Goal: Information Seeking & Learning: Learn about a topic

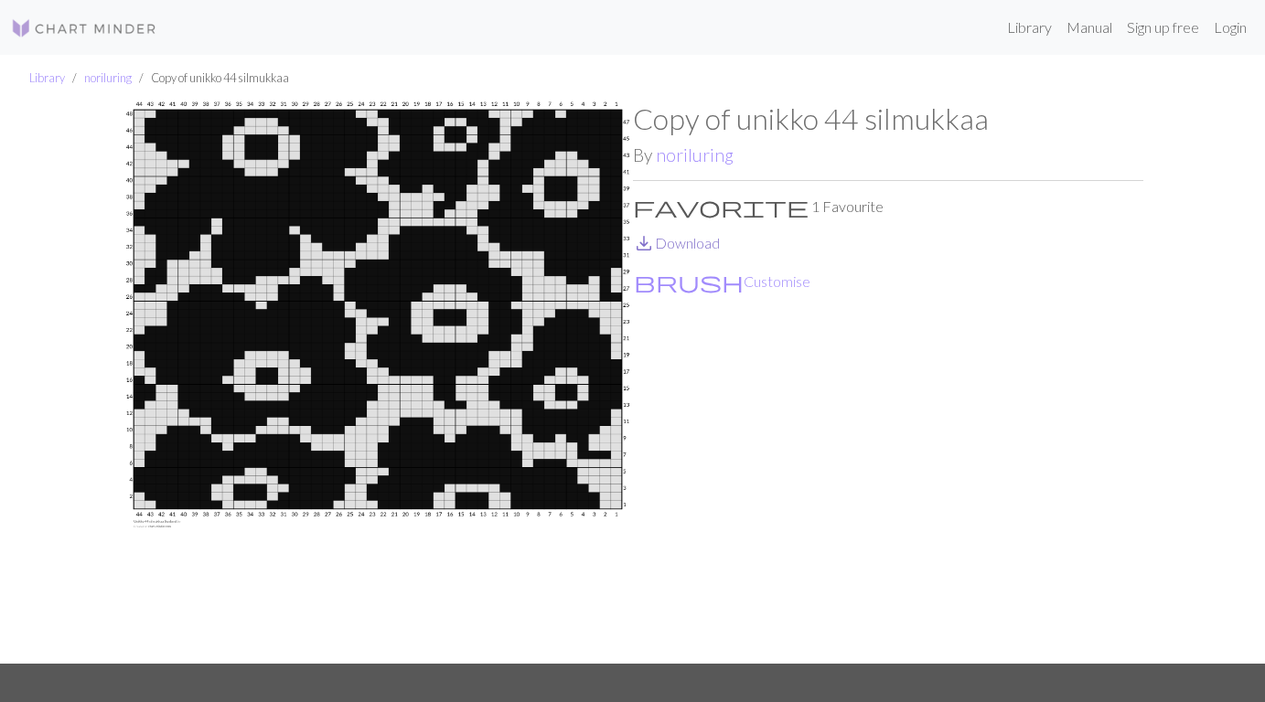
click at [667, 245] on link "save_alt Download" at bounding box center [676, 242] width 87 height 17
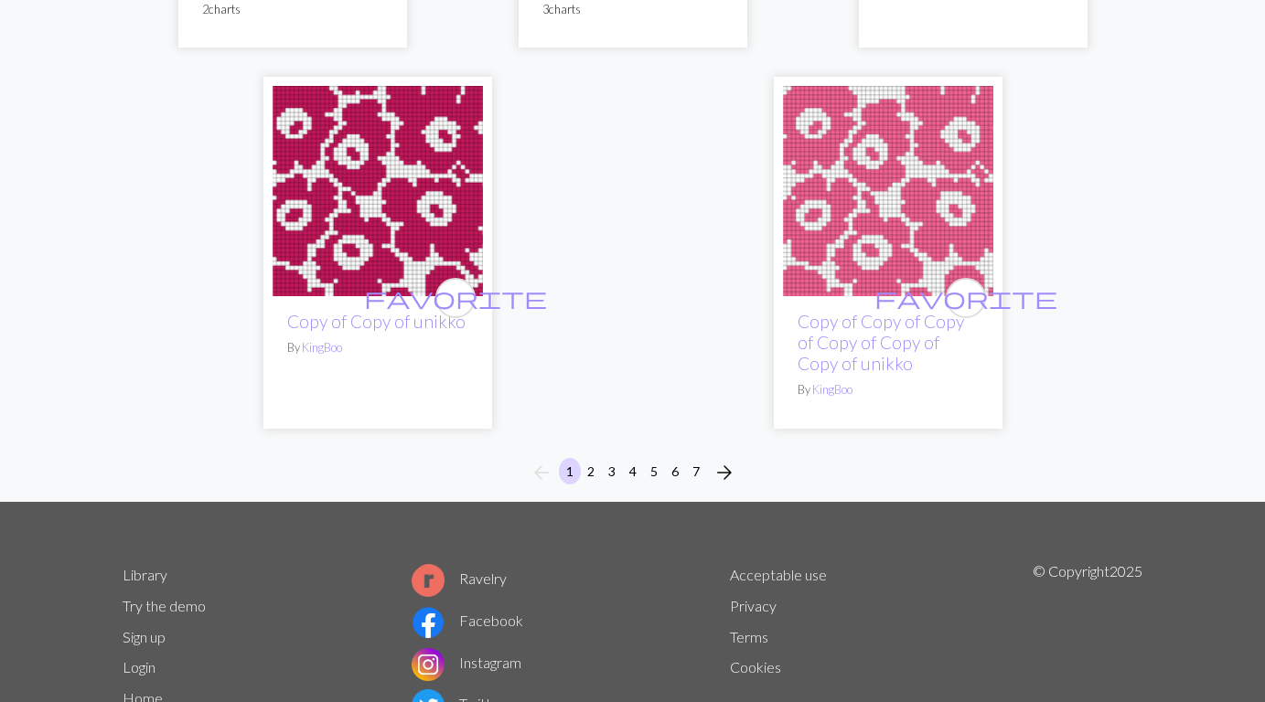
scroll to position [6341, 0]
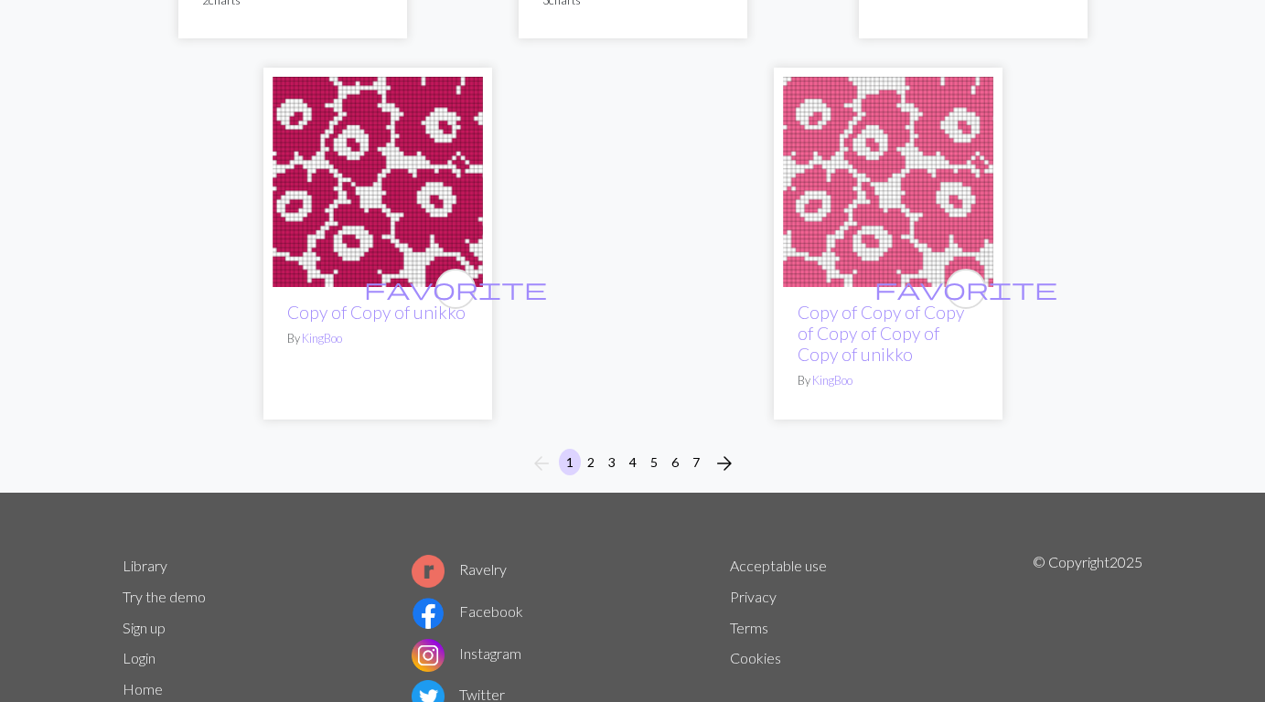
click at [726, 451] on span "arrow_forward" at bounding box center [724, 464] width 22 height 26
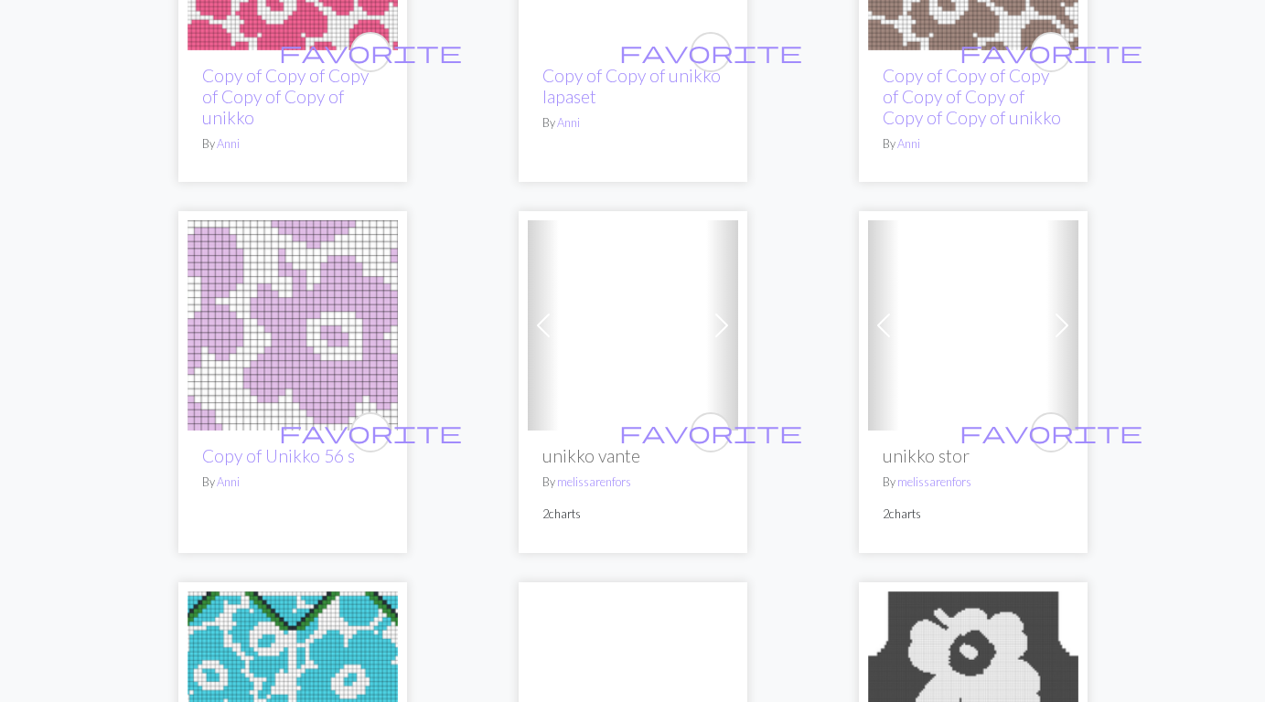
scroll to position [3720, 0]
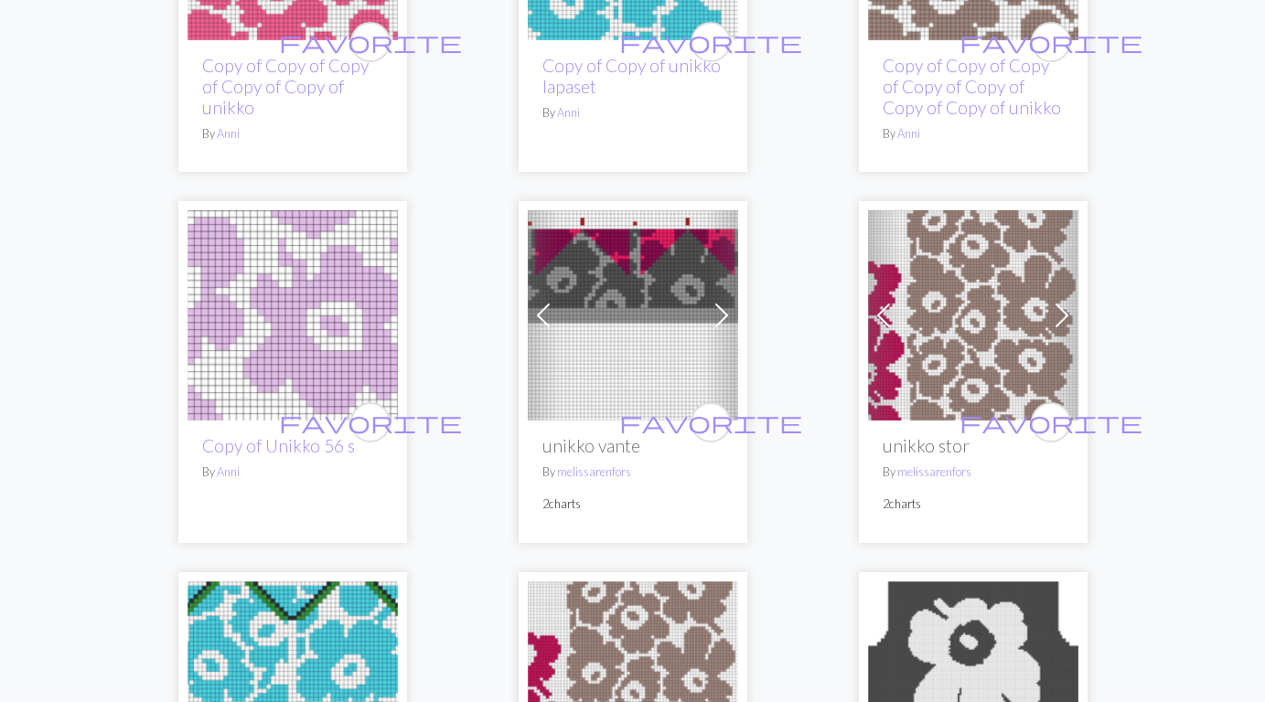
click at [624, 290] on img at bounding box center [633, 315] width 210 height 210
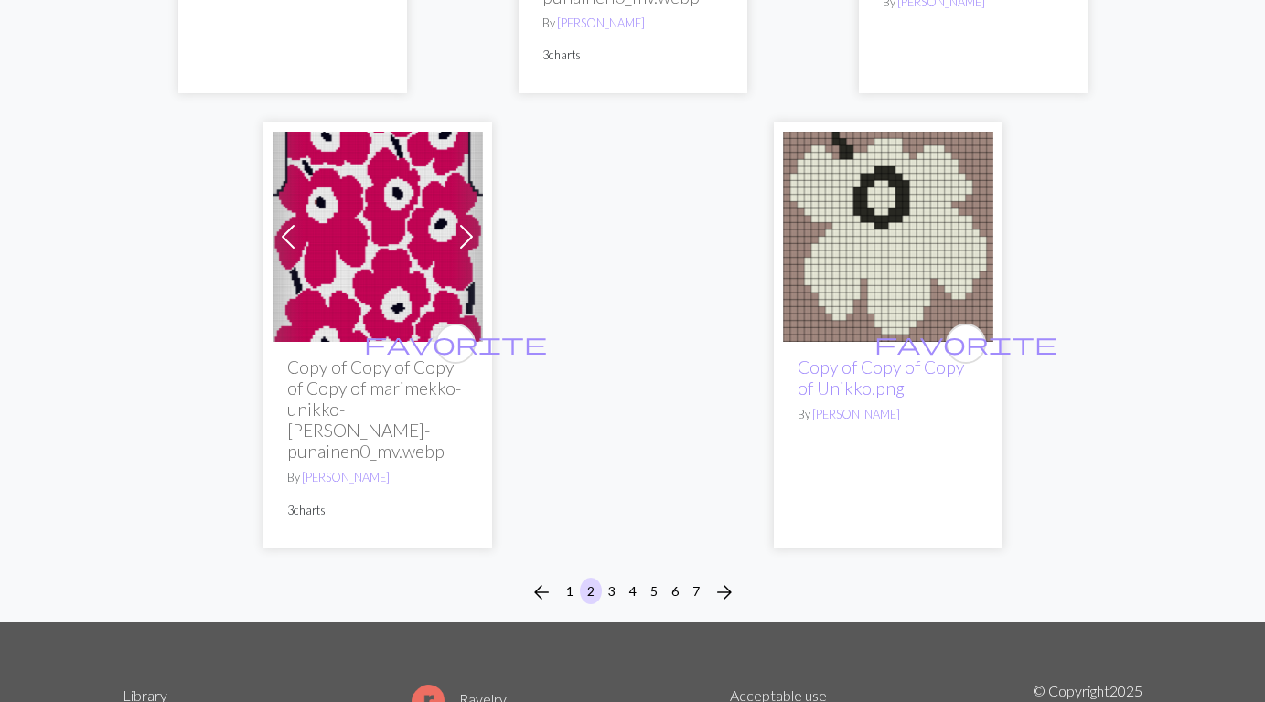
scroll to position [6630, 0]
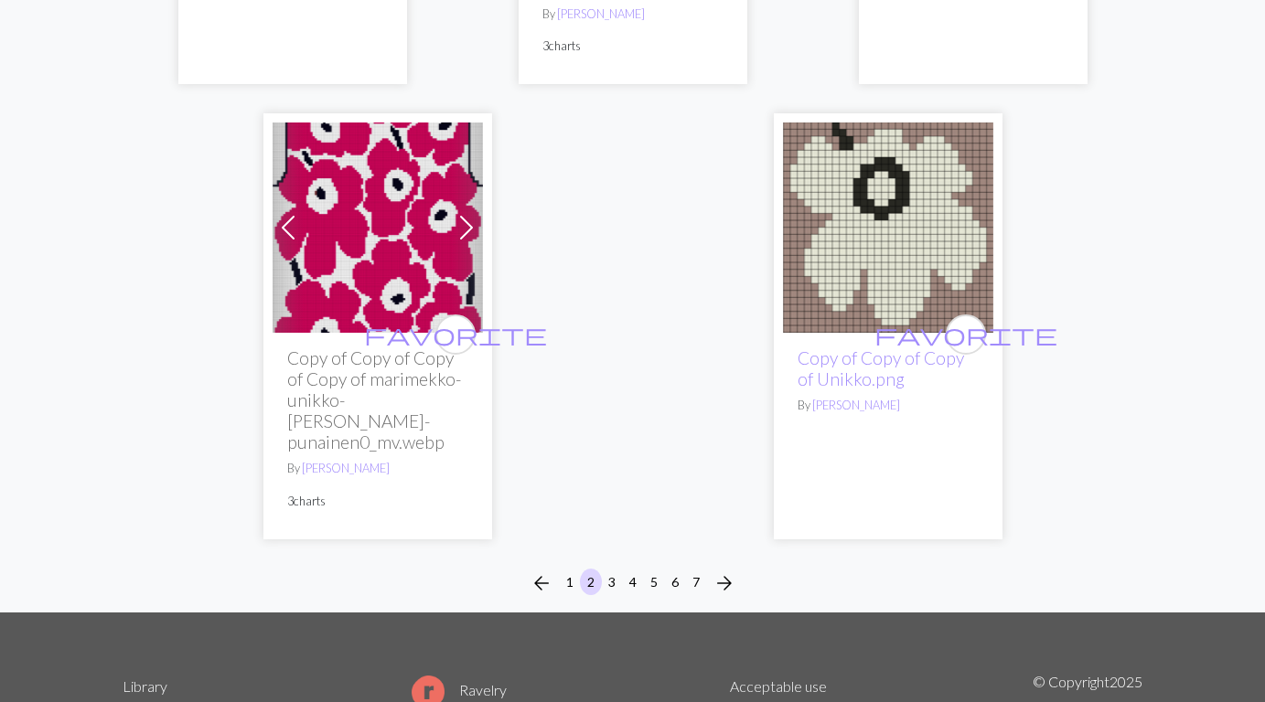
click at [722, 571] on span "arrow_forward" at bounding box center [724, 584] width 22 height 26
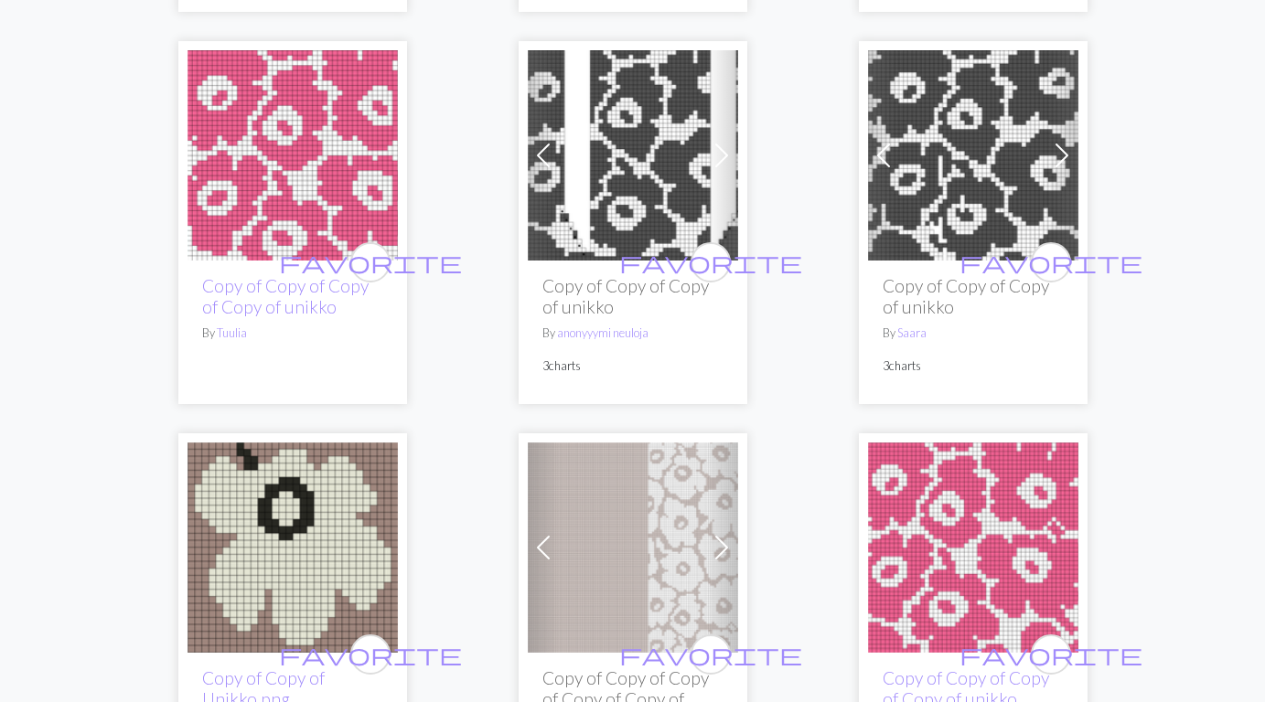
scroll to position [2743, 0]
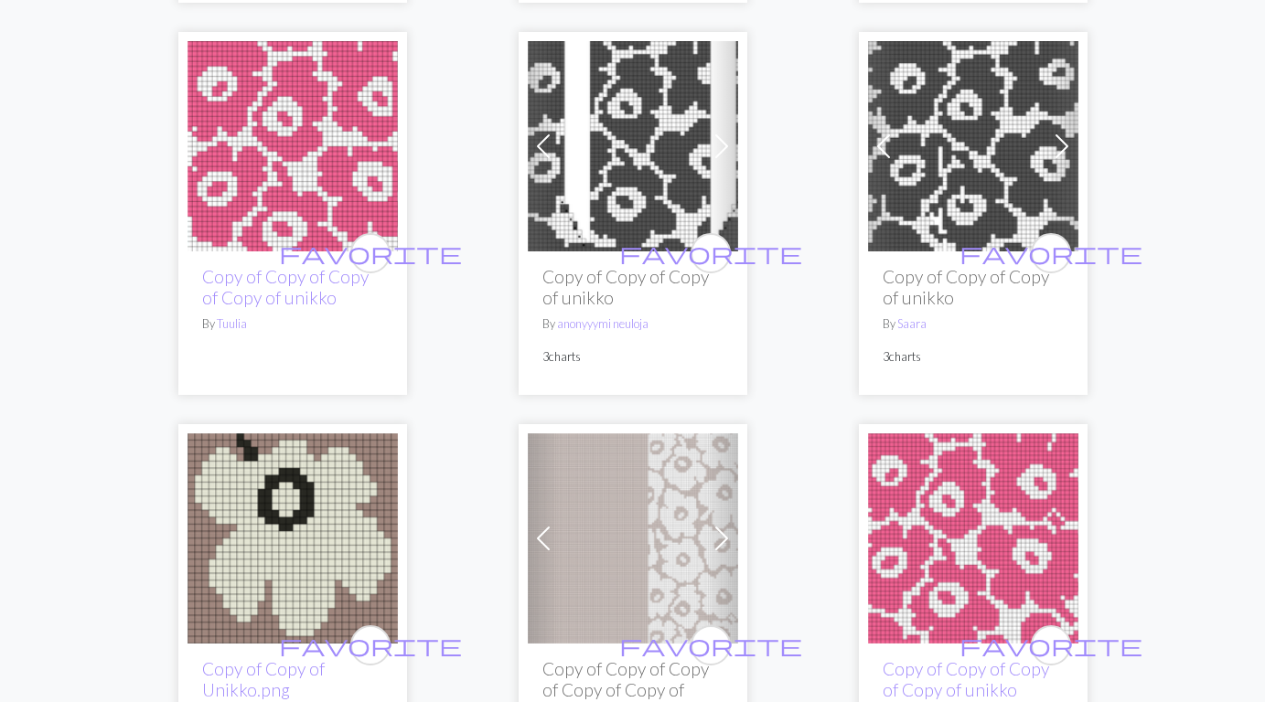
click at [629, 500] on img at bounding box center [633, 538] width 210 height 210
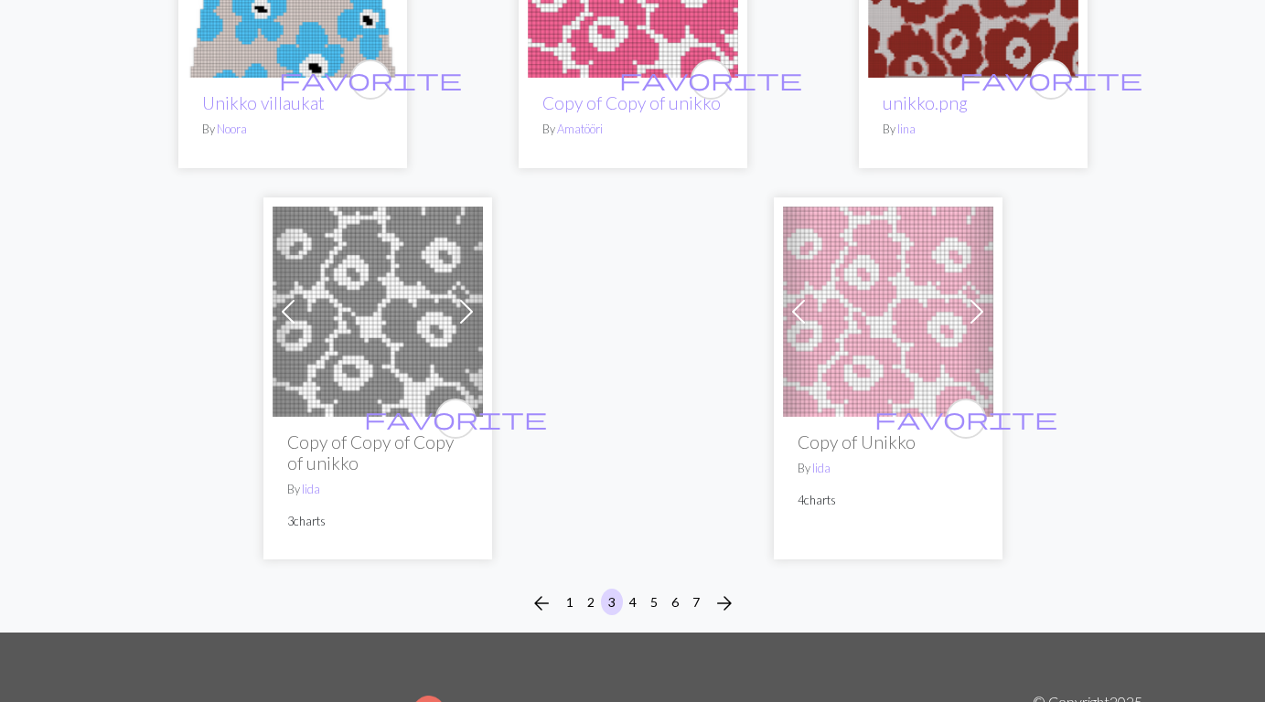
scroll to position [6548, 0]
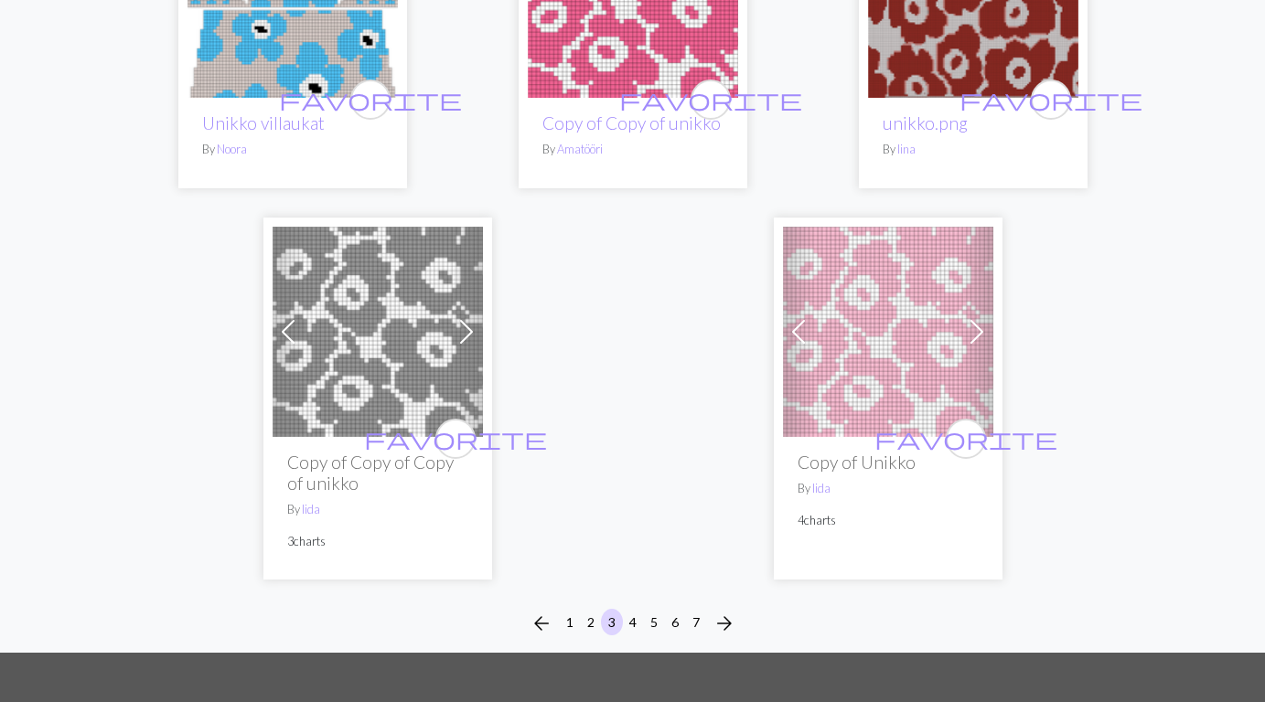
click at [722, 611] on span "arrow_forward" at bounding box center [724, 624] width 22 height 26
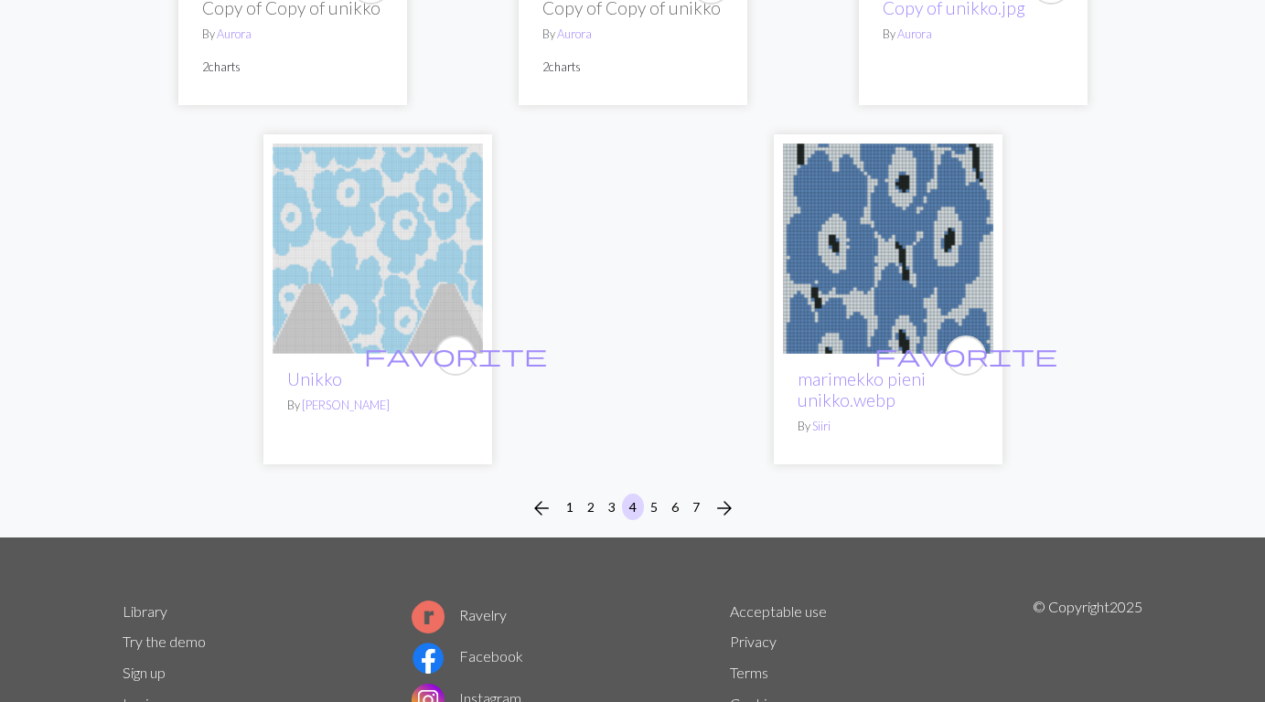
scroll to position [6321, 0]
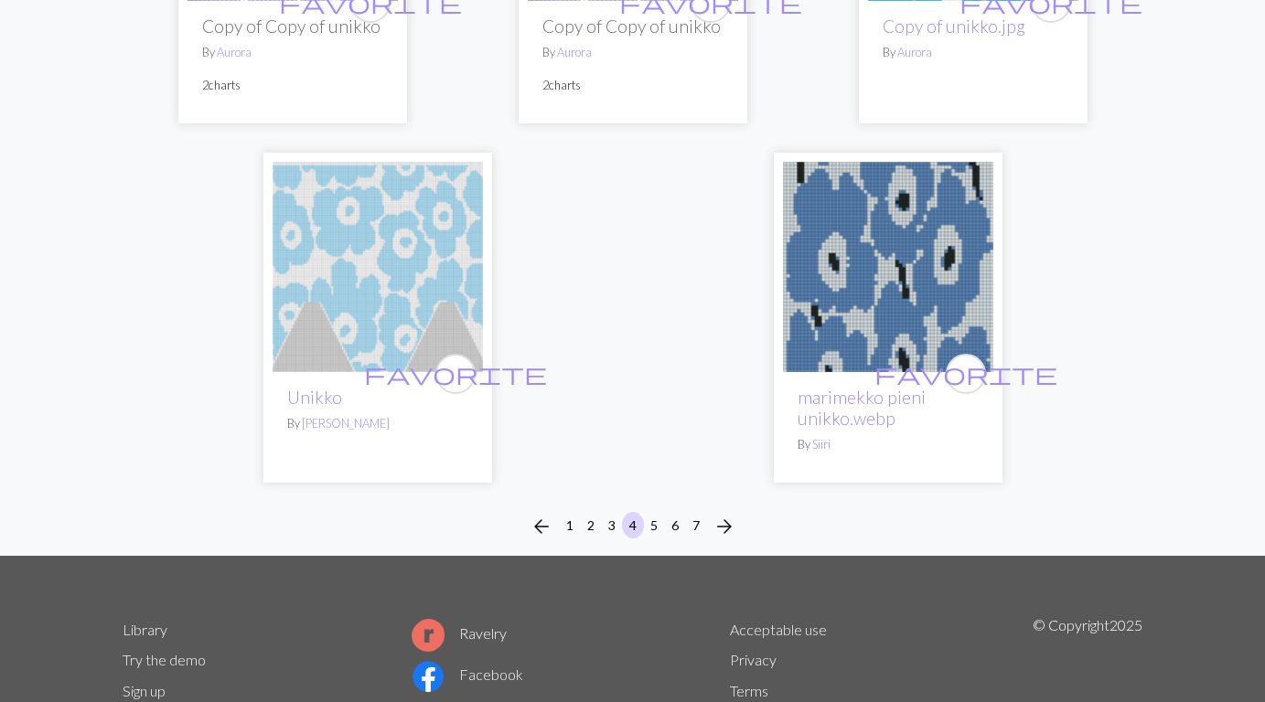
click at [726, 514] on span "arrow_forward" at bounding box center [724, 527] width 22 height 26
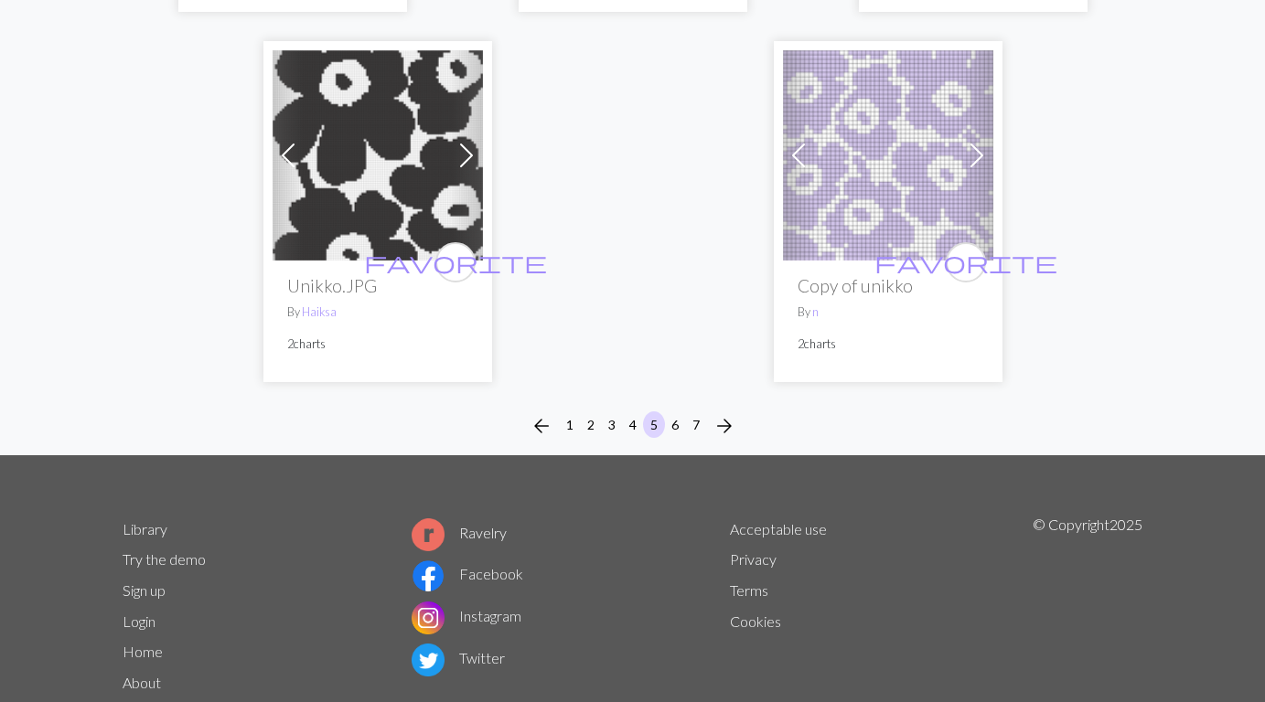
scroll to position [6410, 0]
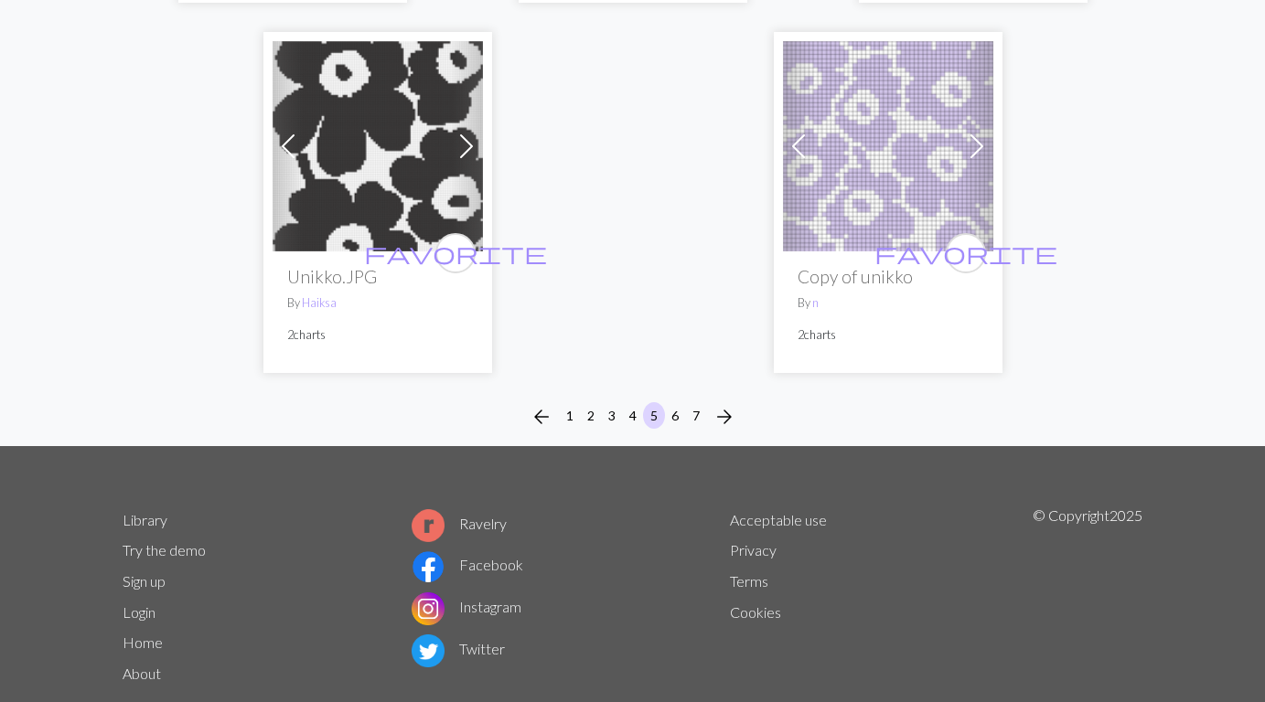
click at [721, 404] on span "arrow_forward" at bounding box center [724, 417] width 22 height 26
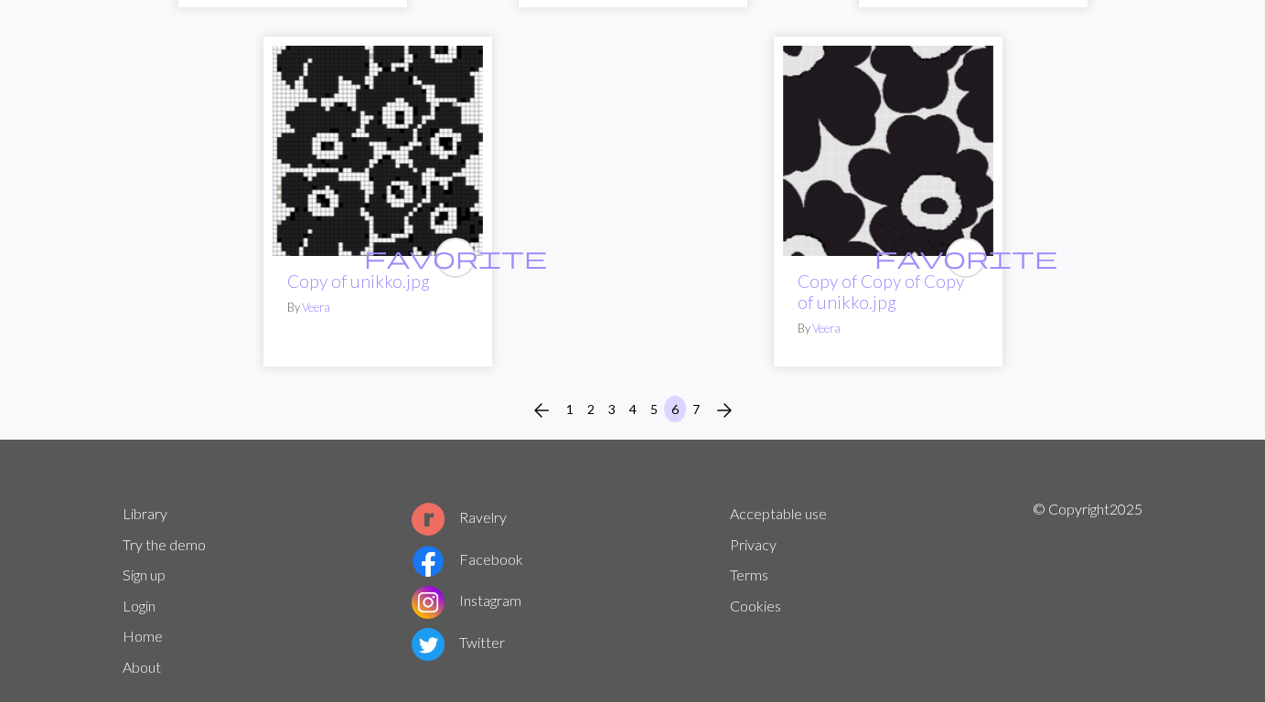
scroll to position [5993, 0]
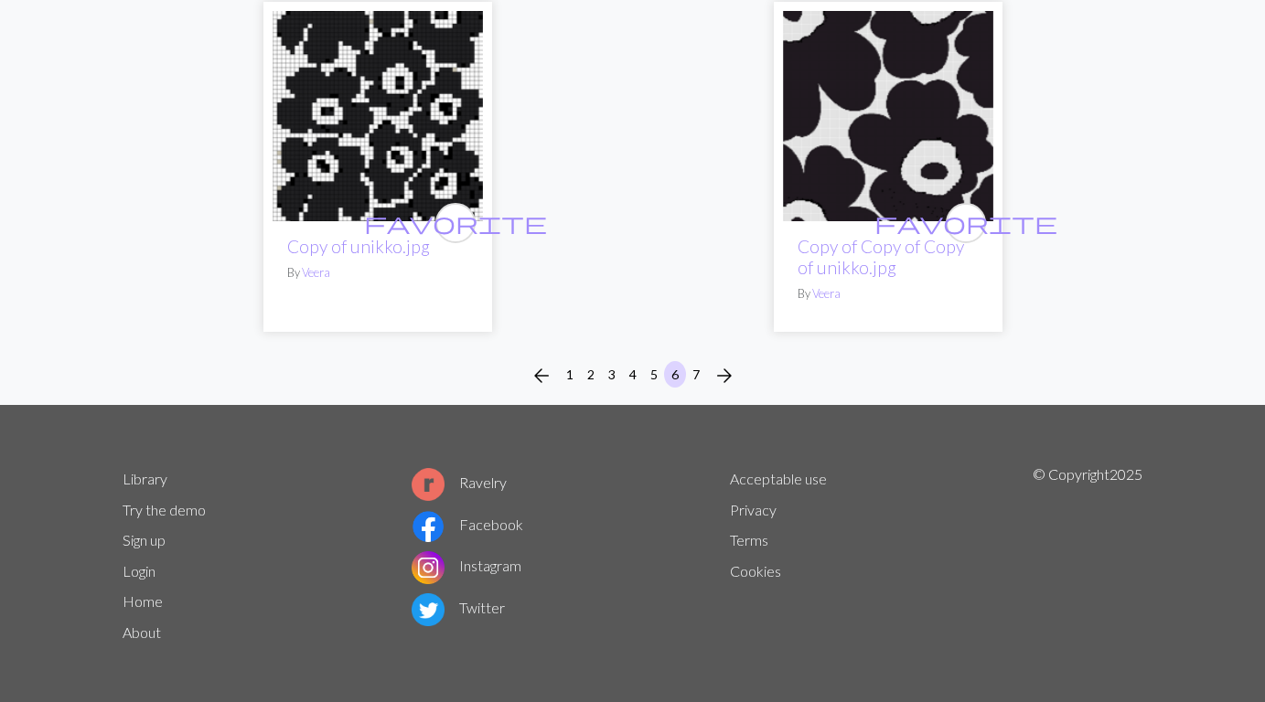
click at [726, 368] on span "arrow_forward" at bounding box center [724, 376] width 22 height 26
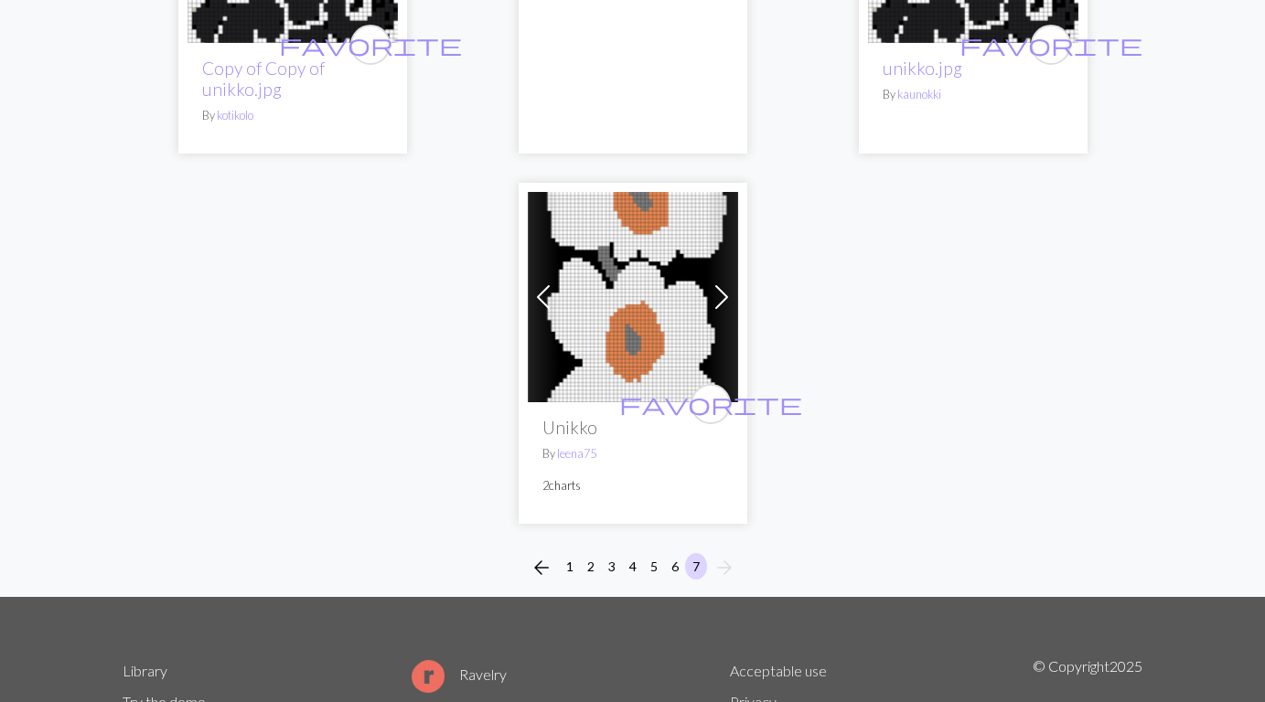
scroll to position [5406, 0]
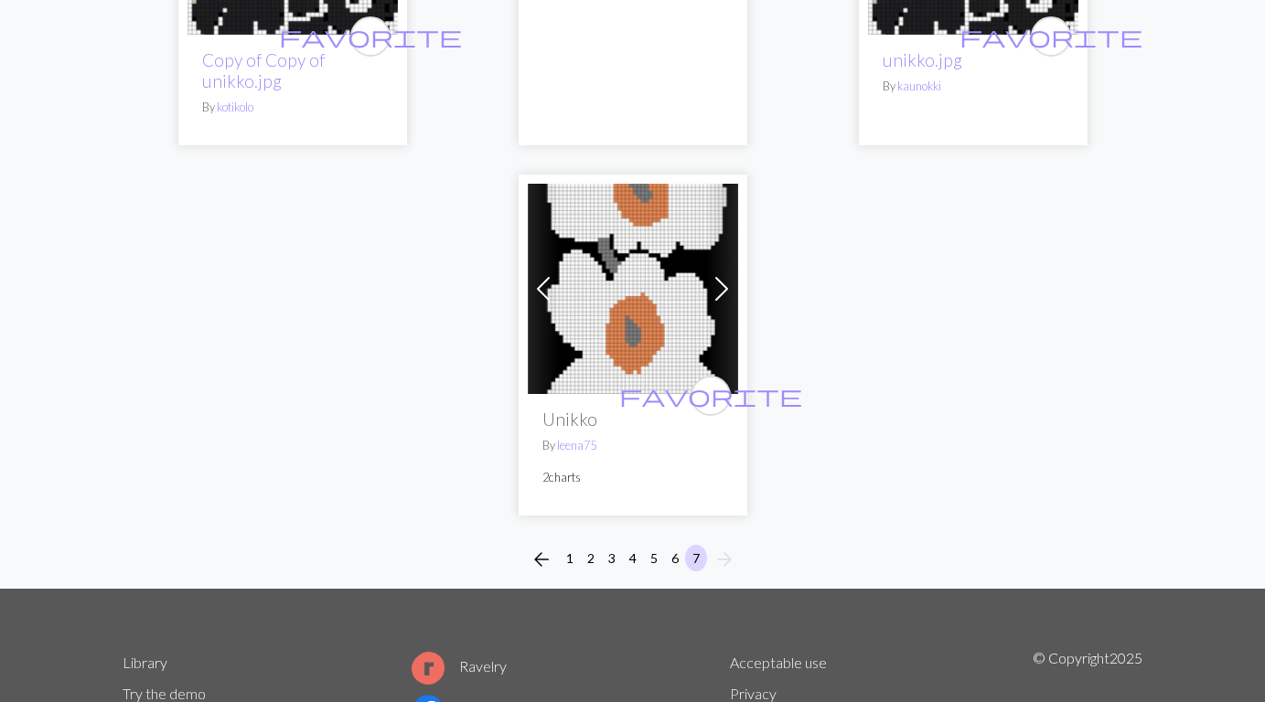
click at [571, 571] on button "1" at bounding box center [570, 558] width 22 height 27
click at [566, 571] on button "1" at bounding box center [570, 558] width 22 height 27
click at [567, 571] on button "1" at bounding box center [570, 558] width 22 height 27
click at [545, 571] on span "arrow_back" at bounding box center [541, 560] width 22 height 26
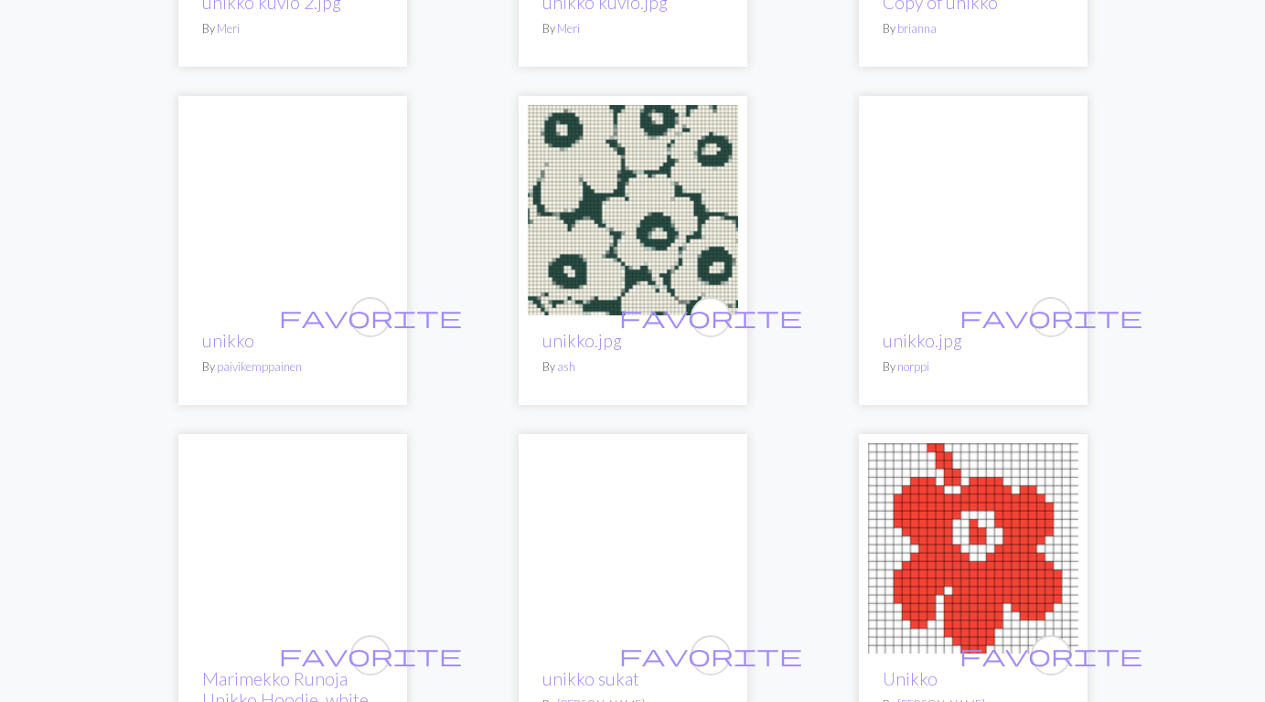
scroll to position [0, 0]
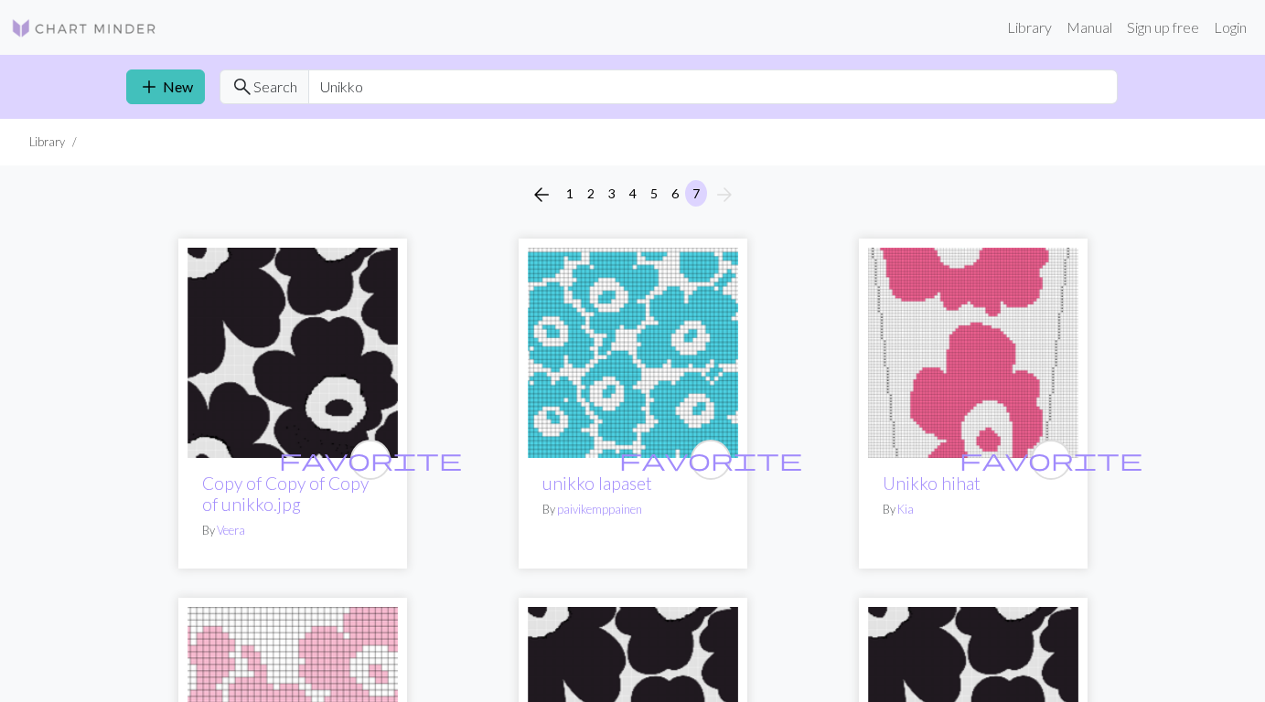
click at [535, 198] on span "arrow_back" at bounding box center [541, 195] width 22 height 26
click at [592, 191] on button "2" at bounding box center [591, 193] width 22 height 27
click at [653, 198] on button "5" at bounding box center [654, 193] width 22 height 27
click at [539, 190] on span "arrow_back" at bounding box center [541, 195] width 22 height 26
click at [93, 34] on img at bounding box center [84, 28] width 146 height 22
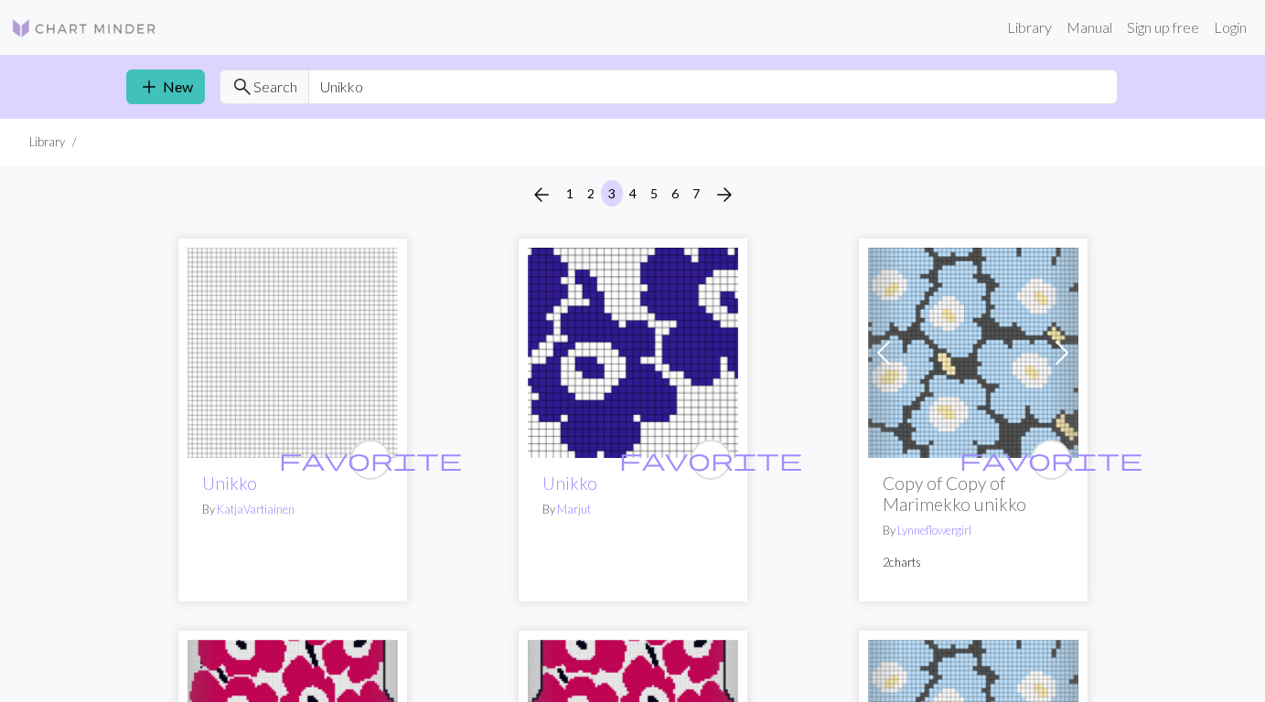
click at [546, 188] on span "arrow_back" at bounding box center [541, 195] width 22 height 26
